Goal: Transaction & Acquisition: Purchase product/service

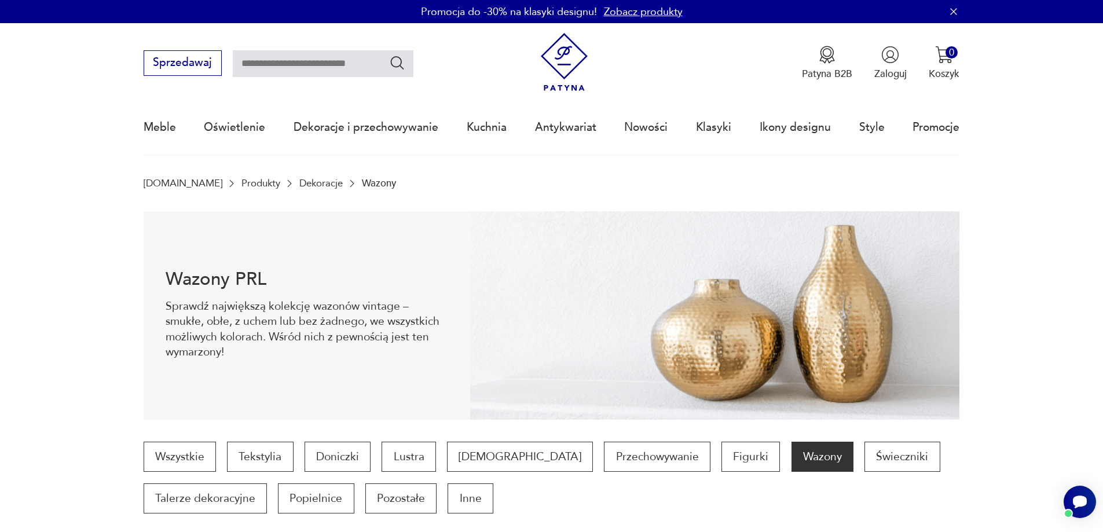
scroll to position [1486, 0]
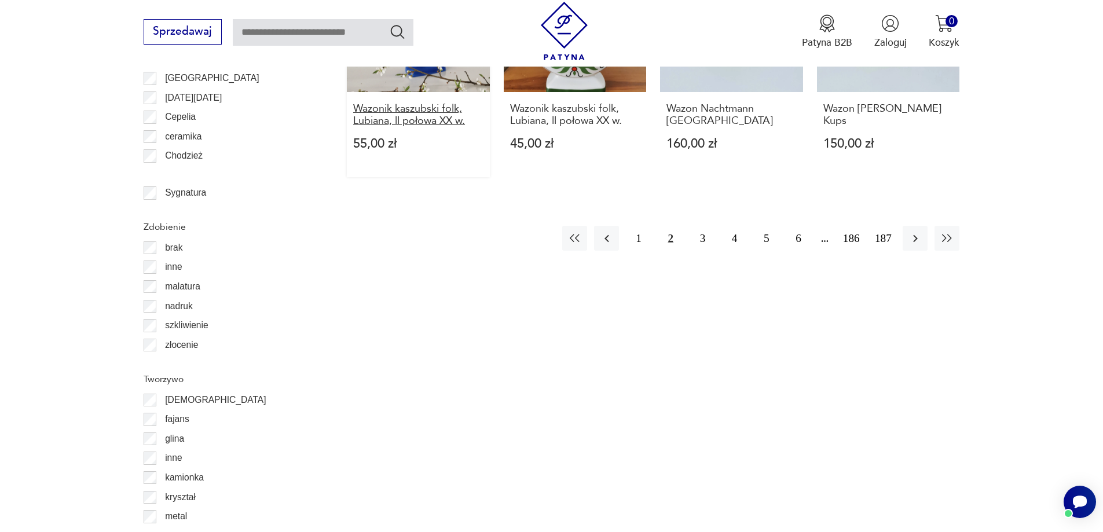
click at [375, 103] on h3 "Wazonik kaszubski folk, Lubiana, ll połowa XX w." at bounding box center [418, 115] width 130 height 24
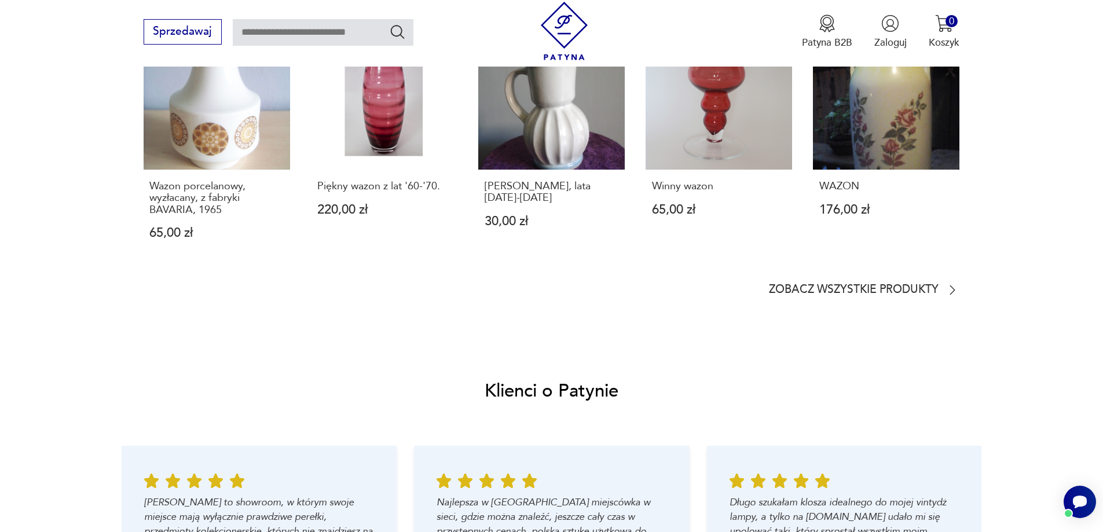
scroll to position [1274, 0]
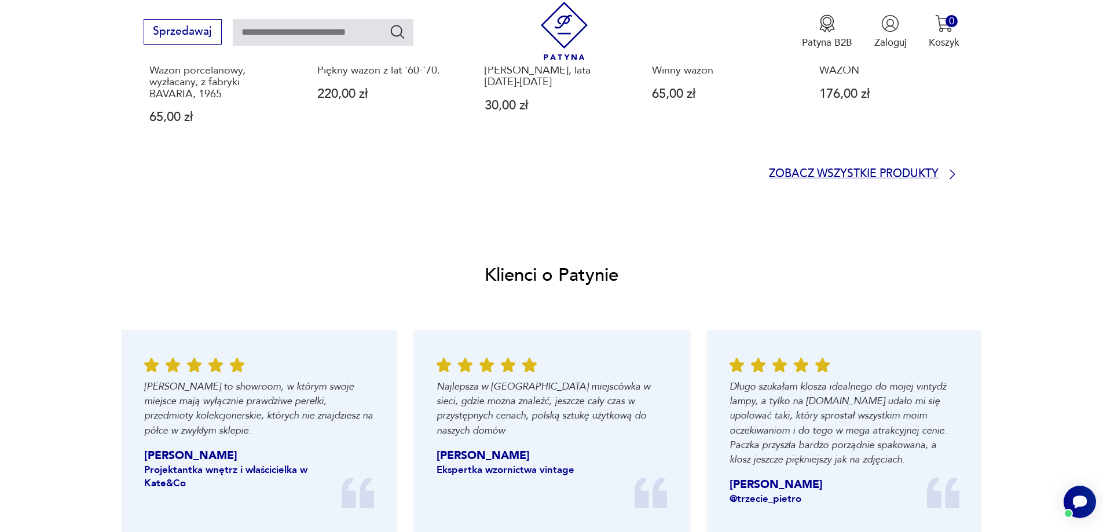
click at [930, 173] on p "Zobacz wszystkie produkty" at bounding box center [854, 174] width 170 height 9
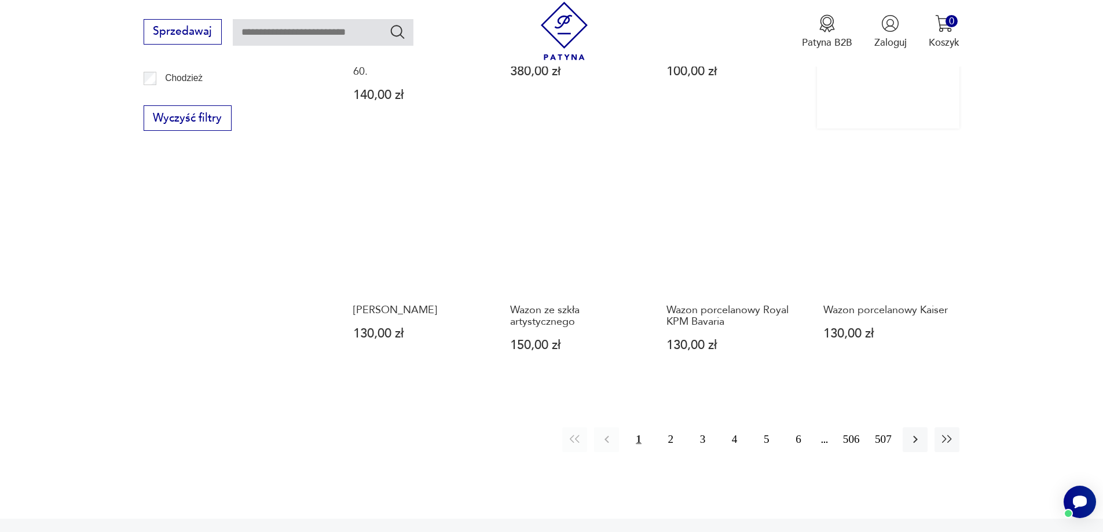
scroll to position [1371, 0]
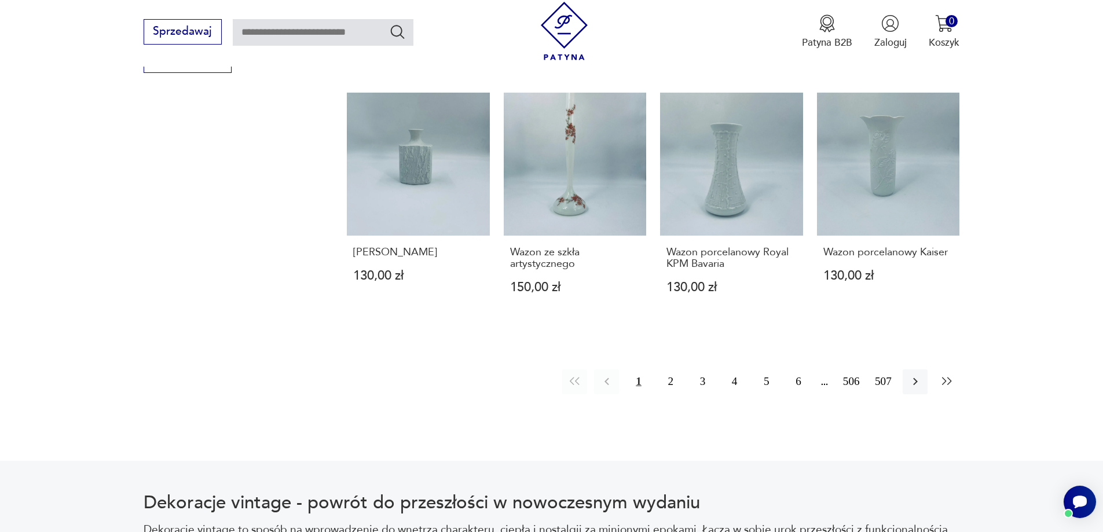
click at [950, 375] on icon "button" at bounding box center [948, 382] width 14 height 14
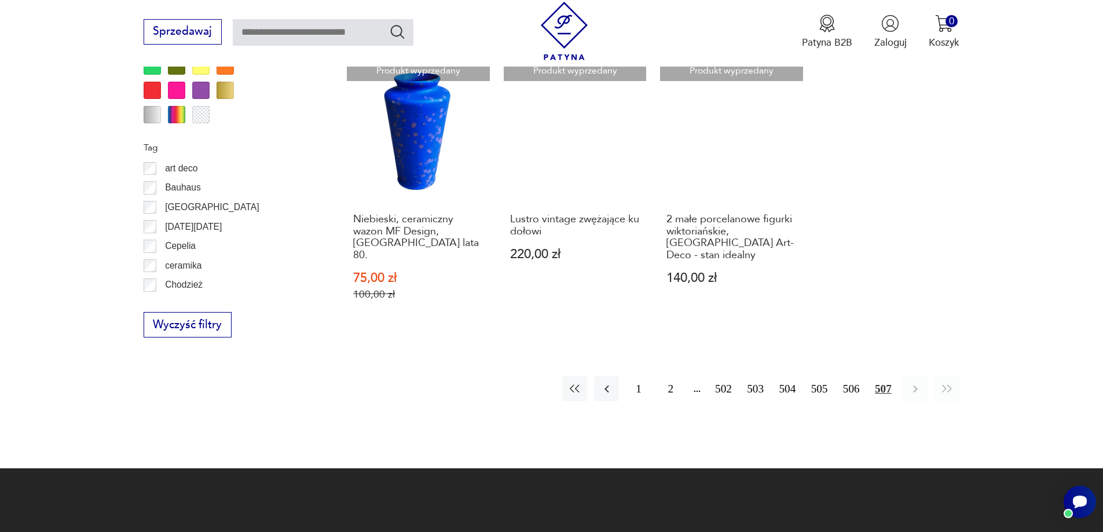
scroll to position [1134, 0]
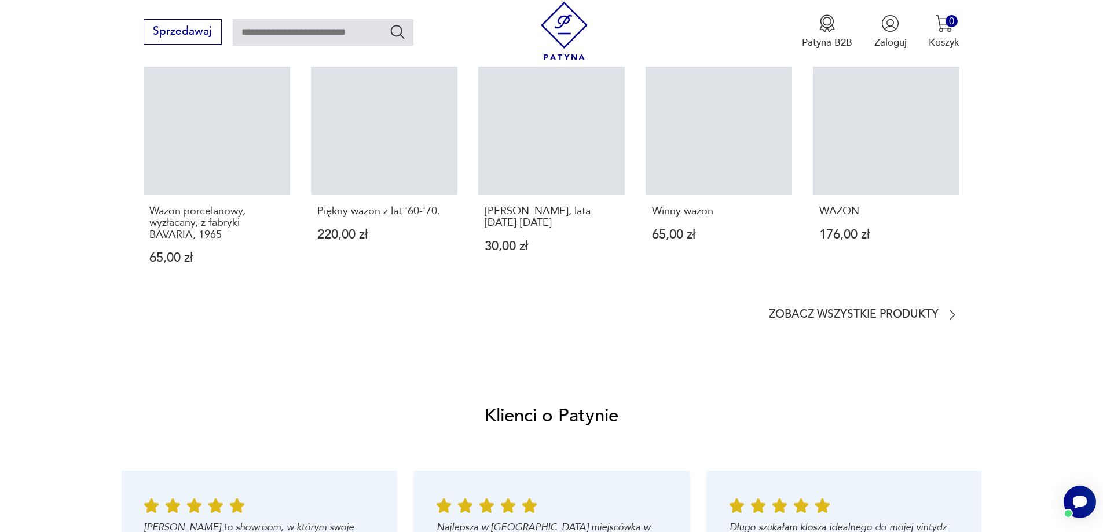
scroll to position [1401, 0]
